Goal: Find contact information: Find contact information

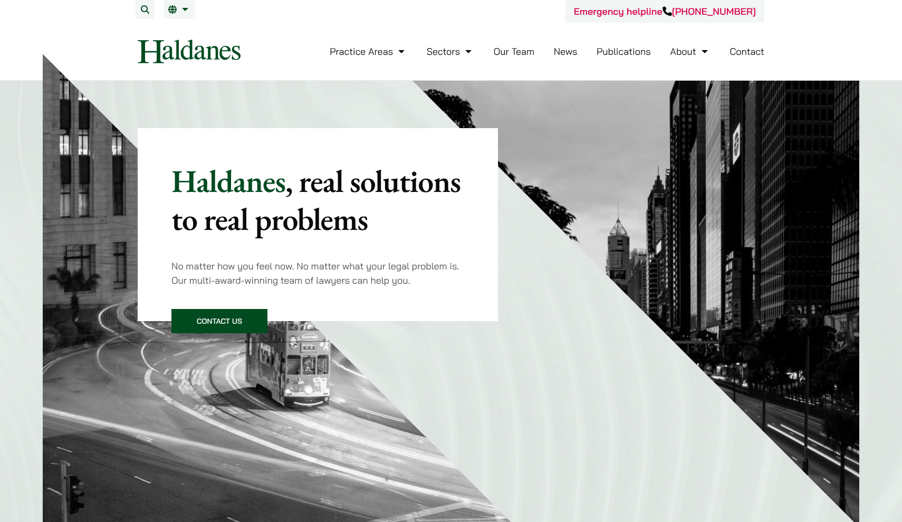
click at [235, 319] on link "Contact Us" at bounding box center [219, 321] width 96 height 24
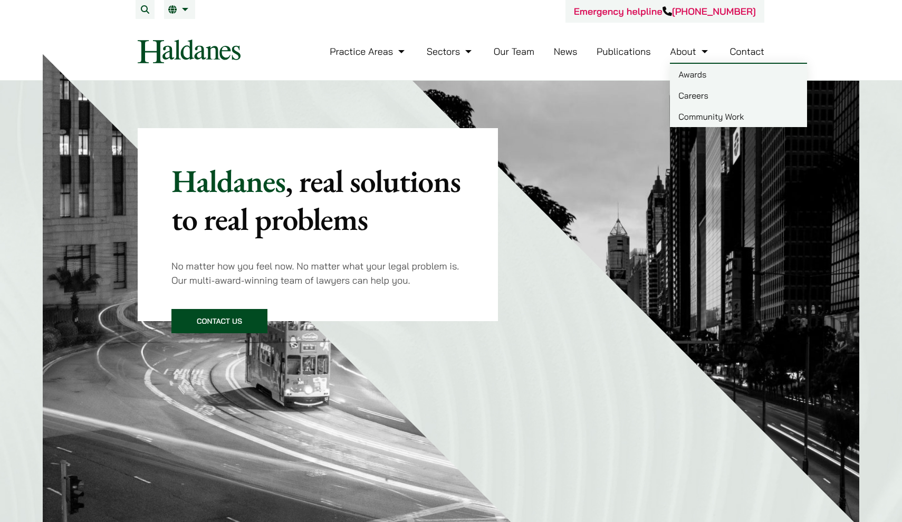
click at [685, 52] on link "About" at bounding box center [690, 51] width 40 height 12
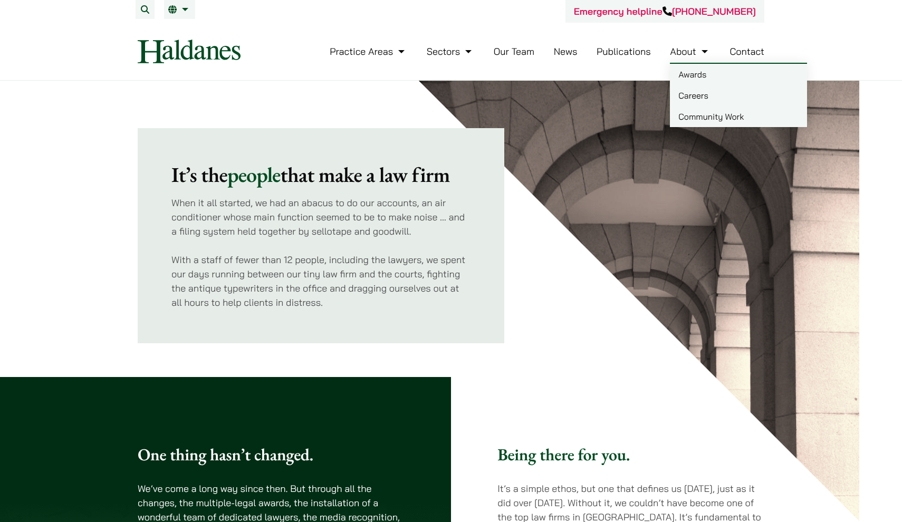
click at [697, 50] on link "About" at bounding box center [690, 51] width 40 height 12
click at [706, 101] on link "Careers" at bounding box center [738, 95] width 137 height 21
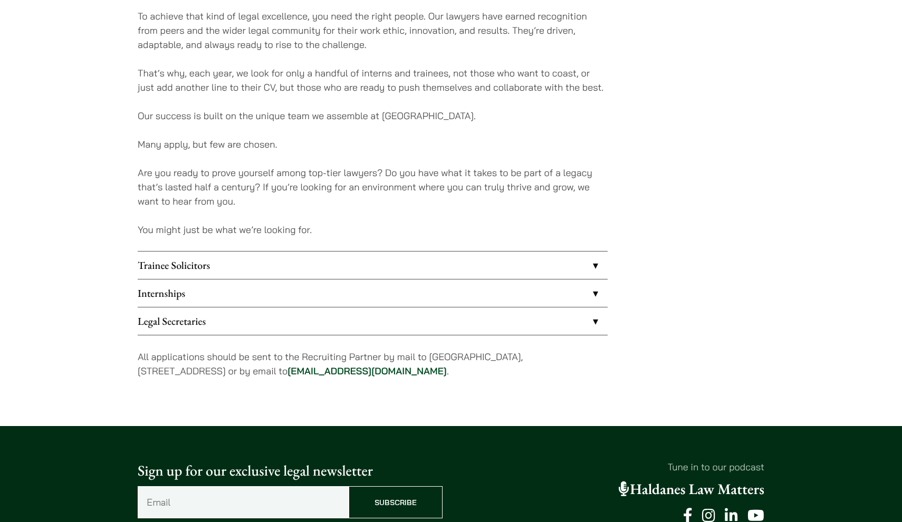
scroll to position [736, 0]
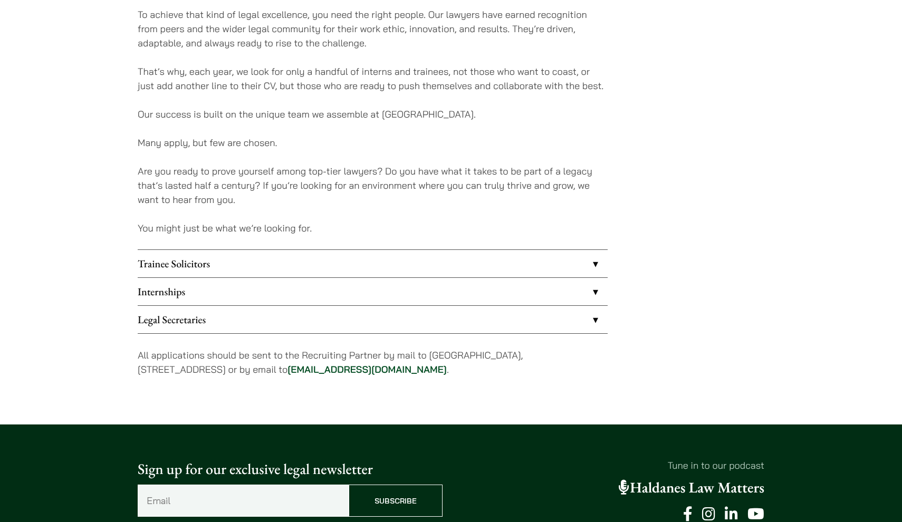
click at [411, 304] on link "Internships" at bounding box center [373, 291] width 470 height 27
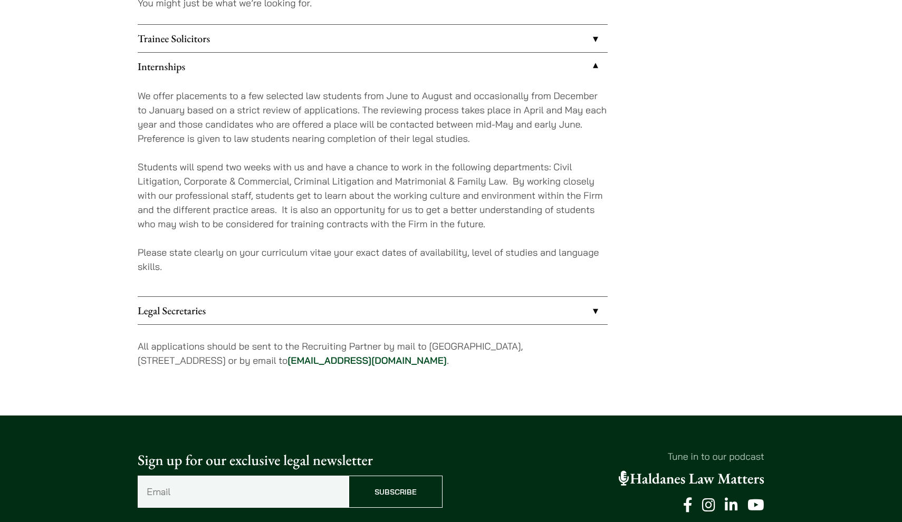
scroll to position [962, 0]
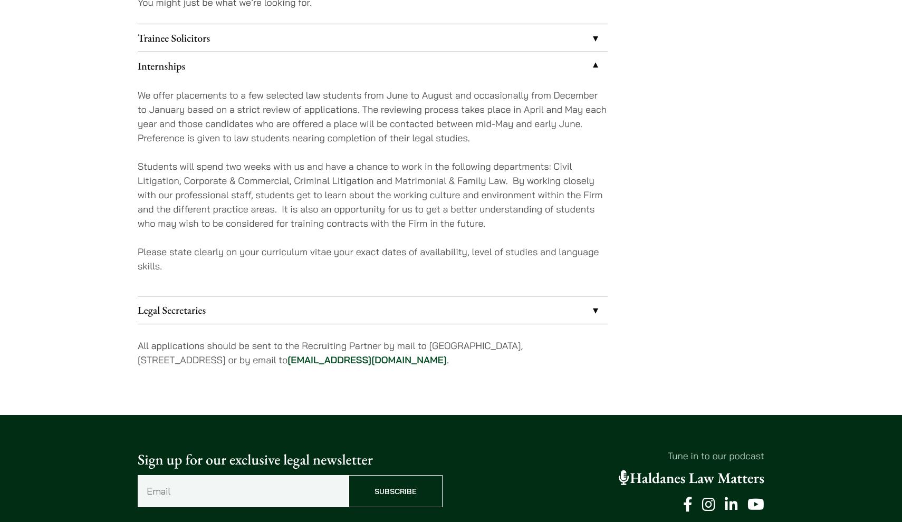
drag, startPoint x: 420, startPoint y: 366, endPoint x: 317, endPoint y: 359, distance: 104.1
click at [317, 359] on p "All applications should be sent to the Recruiting Partner by mail to 7th Floor,…" at bounding box center [373, 353] width 470 height 28
copy p "career@haldanes.com ."
click at [317, 358] on link "career@haldanes.com" at bounding box center [366, 360] width 159 height 12
